Goal: Task Accomplishment & Management: Use online tool/utility

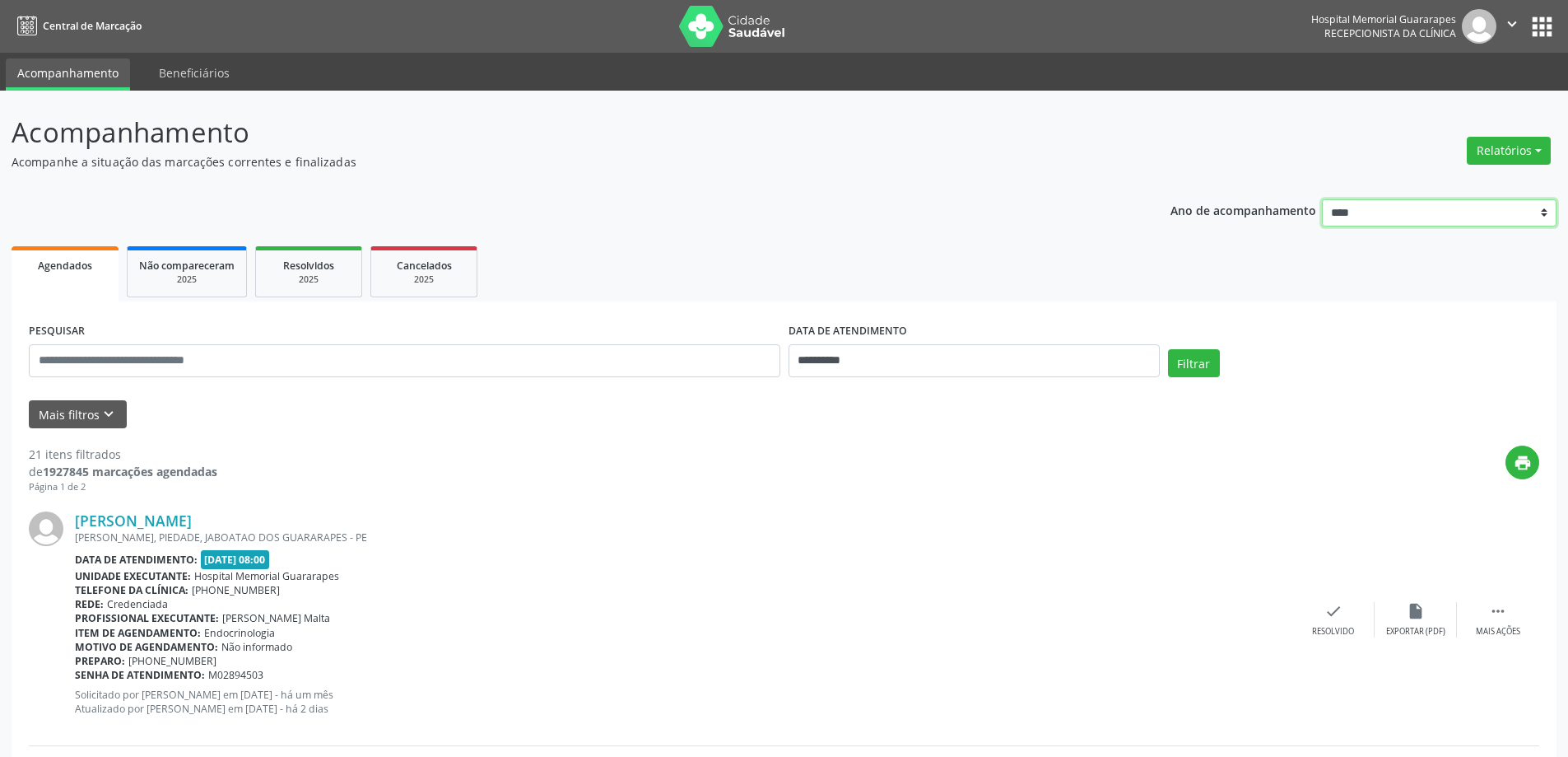
click at [1458, 206] on select "**** **** **** **** ****" at bounding box center [1440, 213] width 235 height 28
click at [1501, 163] on button "Relatórios" at bounding box center [1509, 150] width 84 height 28
click at [1475, 191] on link "Agendamentos" at bounding box center [1463, 186] width 177 height 23
select select "*"
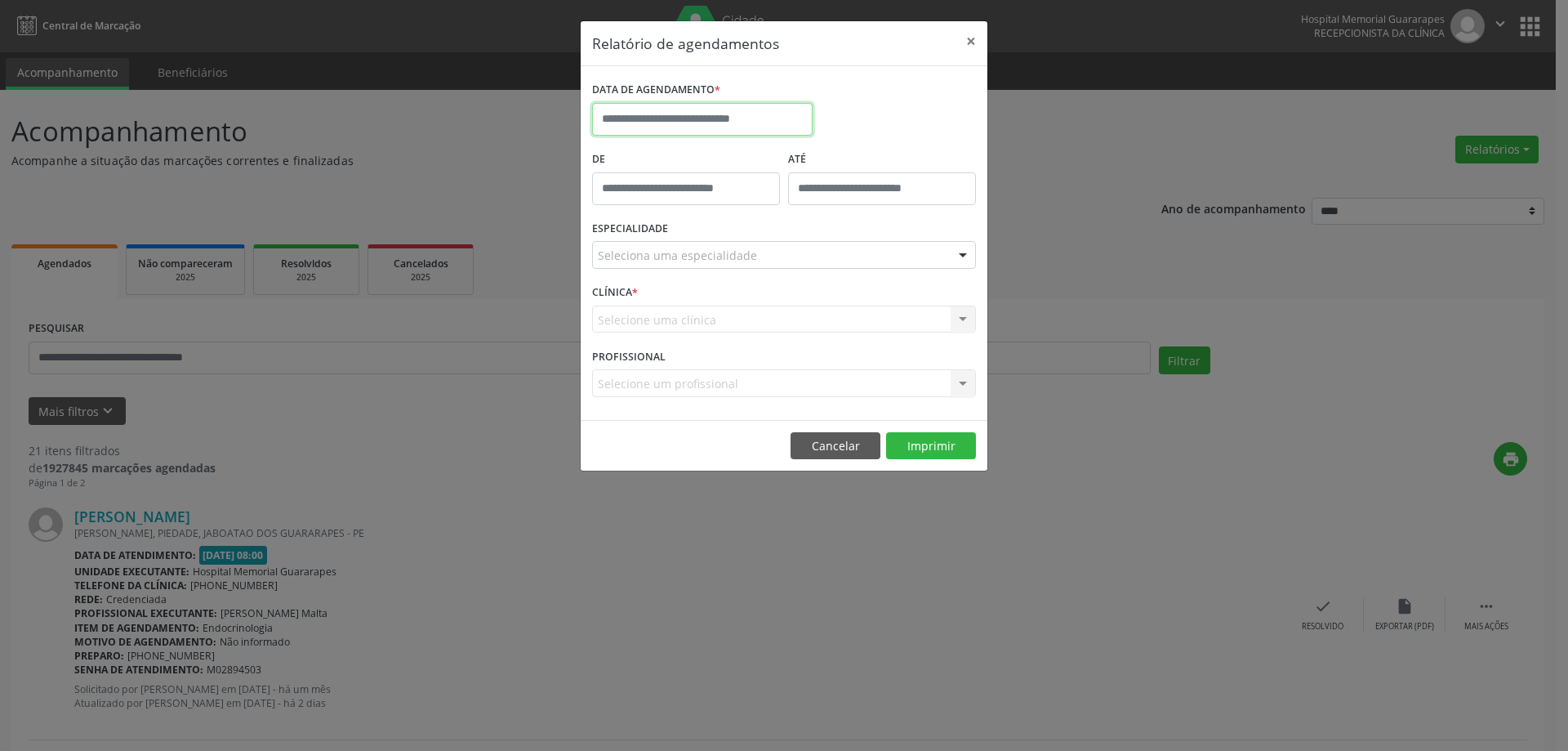
click at [620, 113] on input "text" at bounding box center [702, 119] width 220 height 32
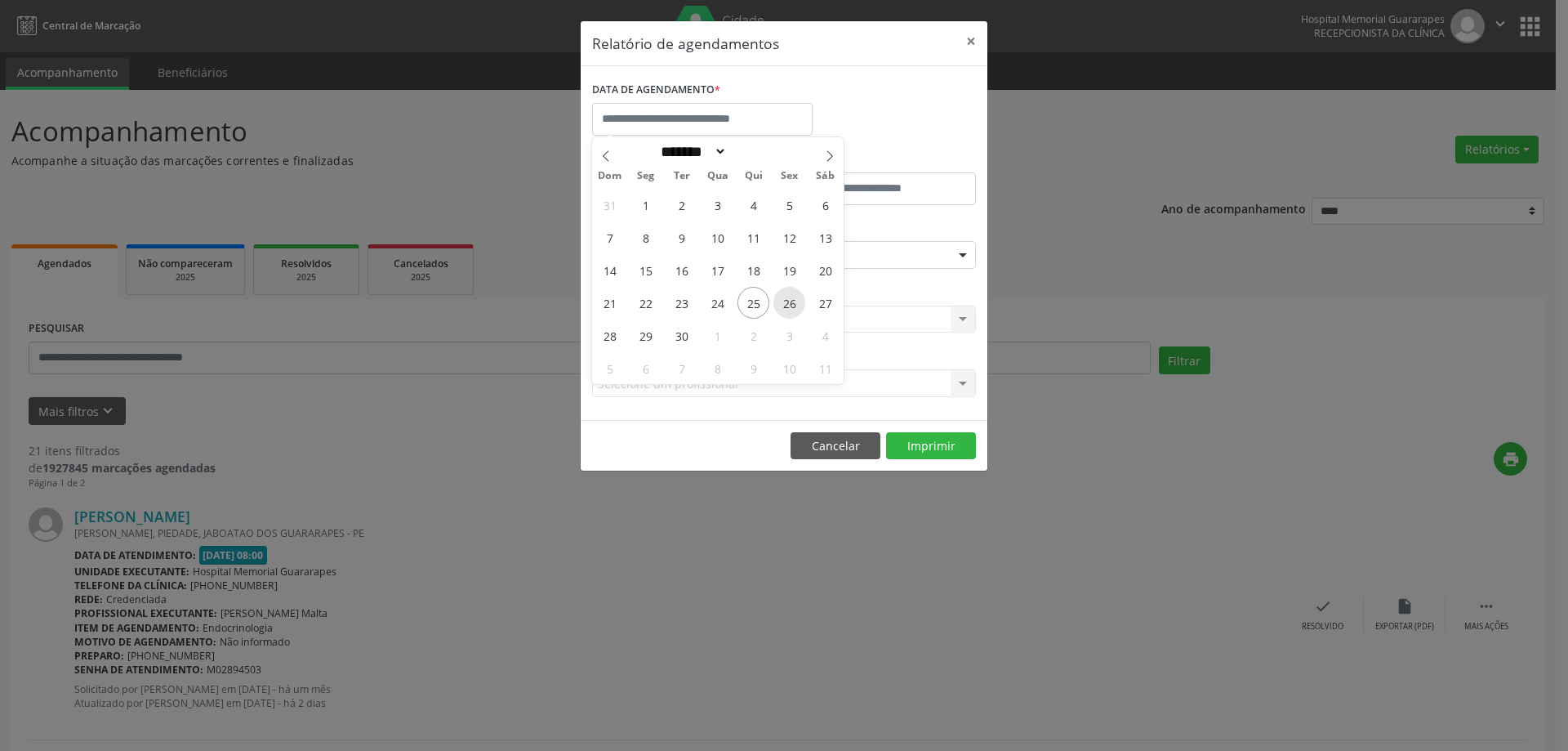
click at [788, 309] on span "26" at bounding box center [789, 303] width 32 height 32
type input "**********"
click at [788, 309] on span "26" at bounding box center [789, 303] width 32 height 32
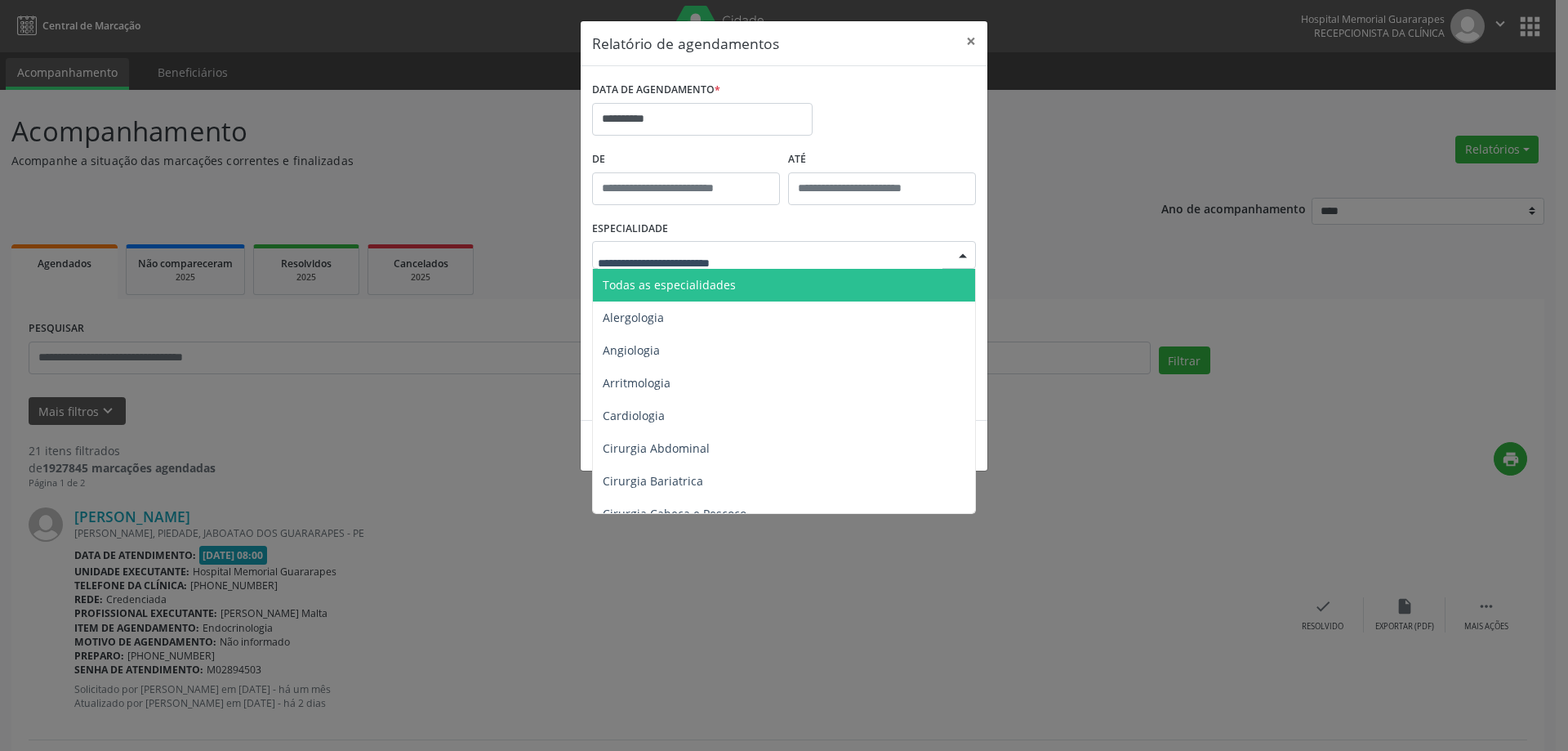
click at [770, 257] on div at bounding box center [784, 254] width 384 height 27
click at [719, 285] on span "Todas as especialidades" at bounding box center [669, 284] width 133 height 16
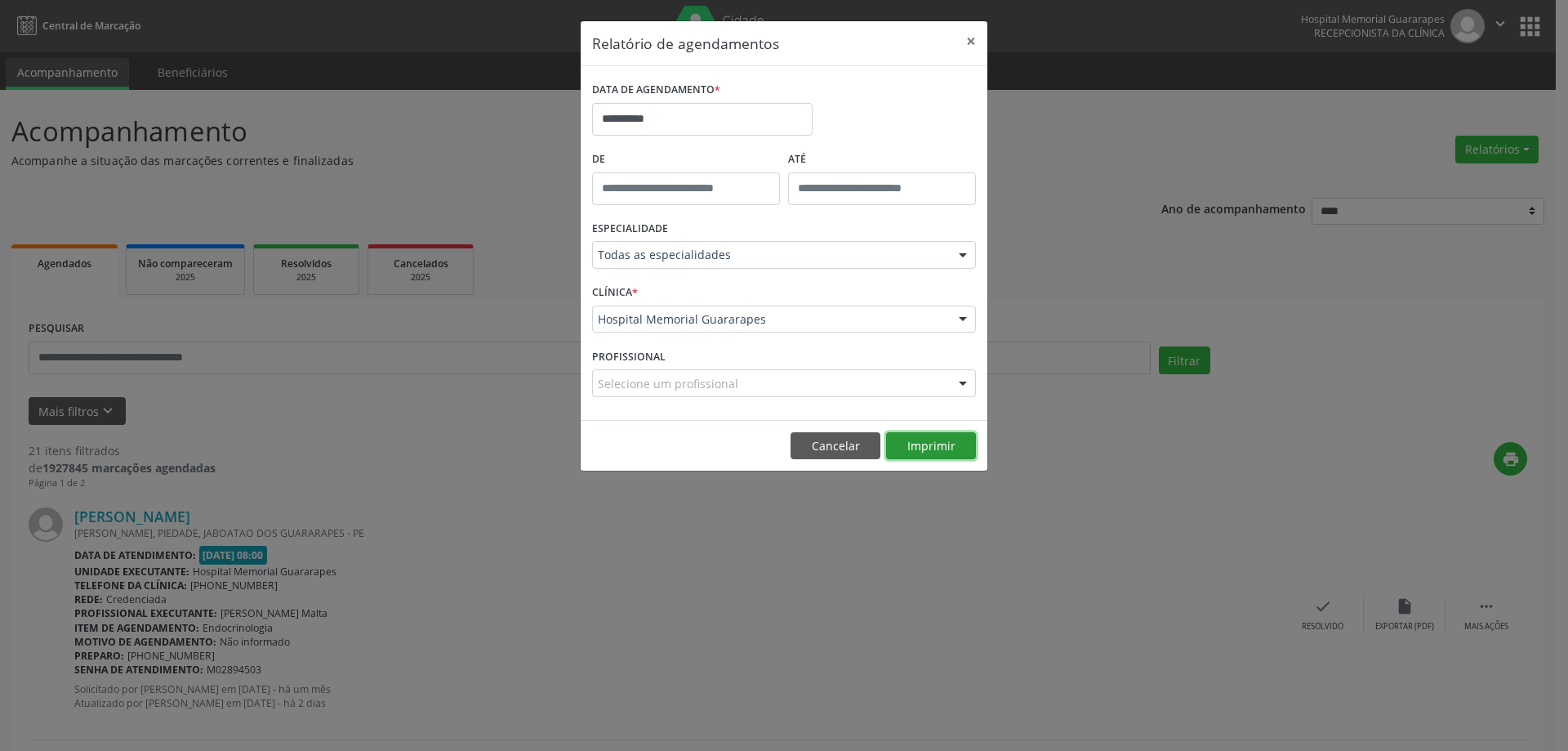
click at [928, 450] on button "Imprimir" at bounding box center [931, 446] width 90 height 27
